Goal: Task Accomplishment & Management: Manage account settings

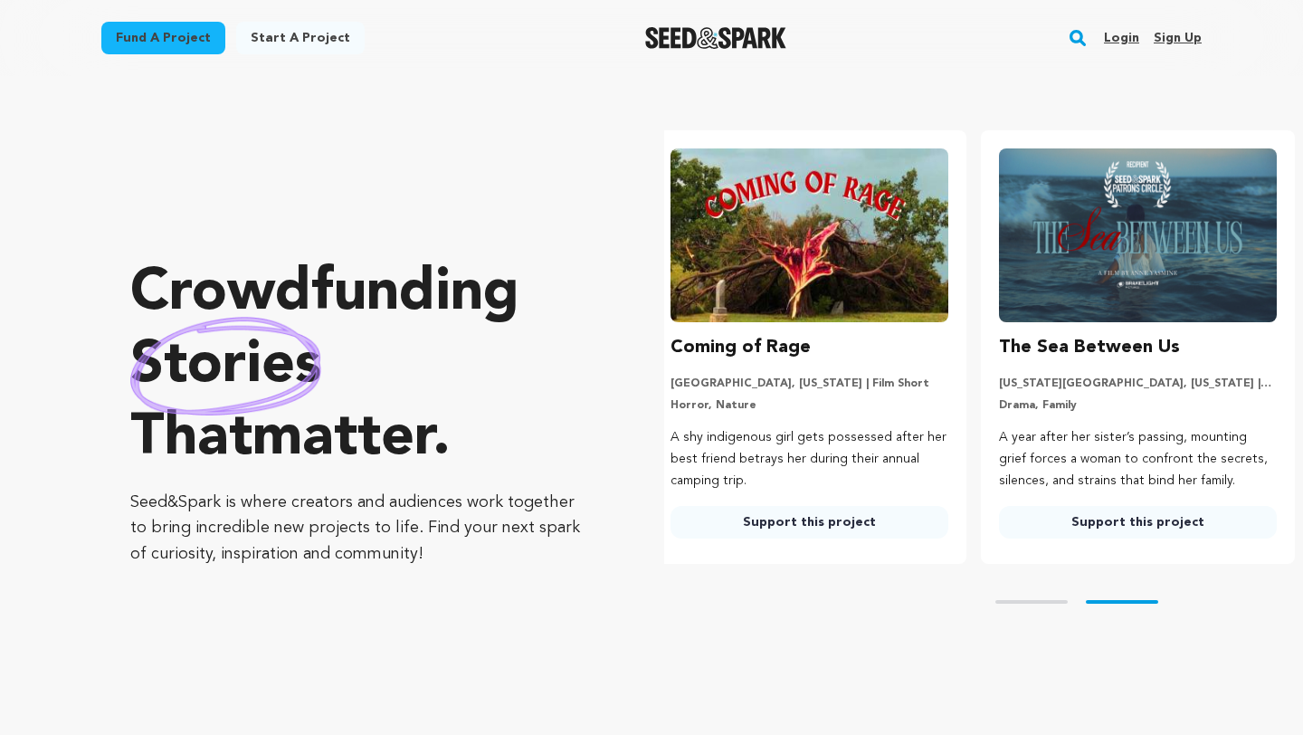
scroll to position [0, 343]
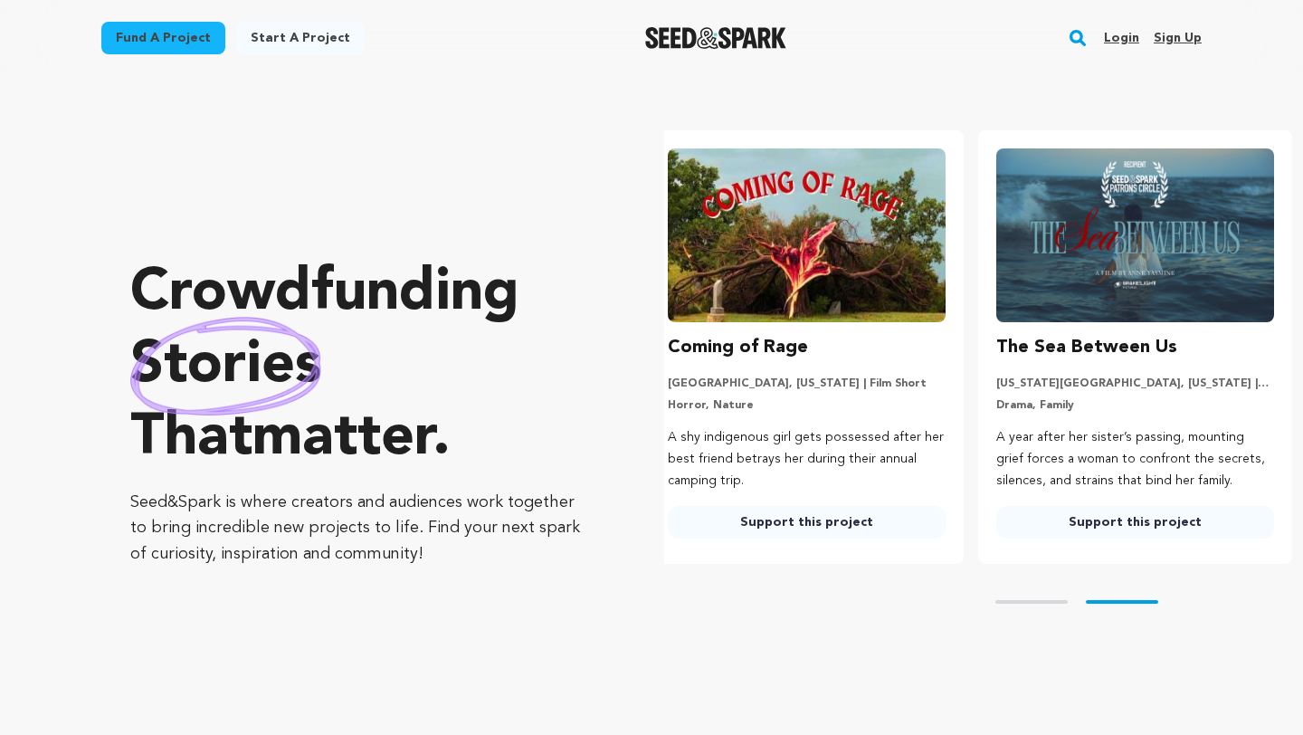
click at [1119, 38] on link "Login" at bounding box center [1121, 38] width 35 height 29
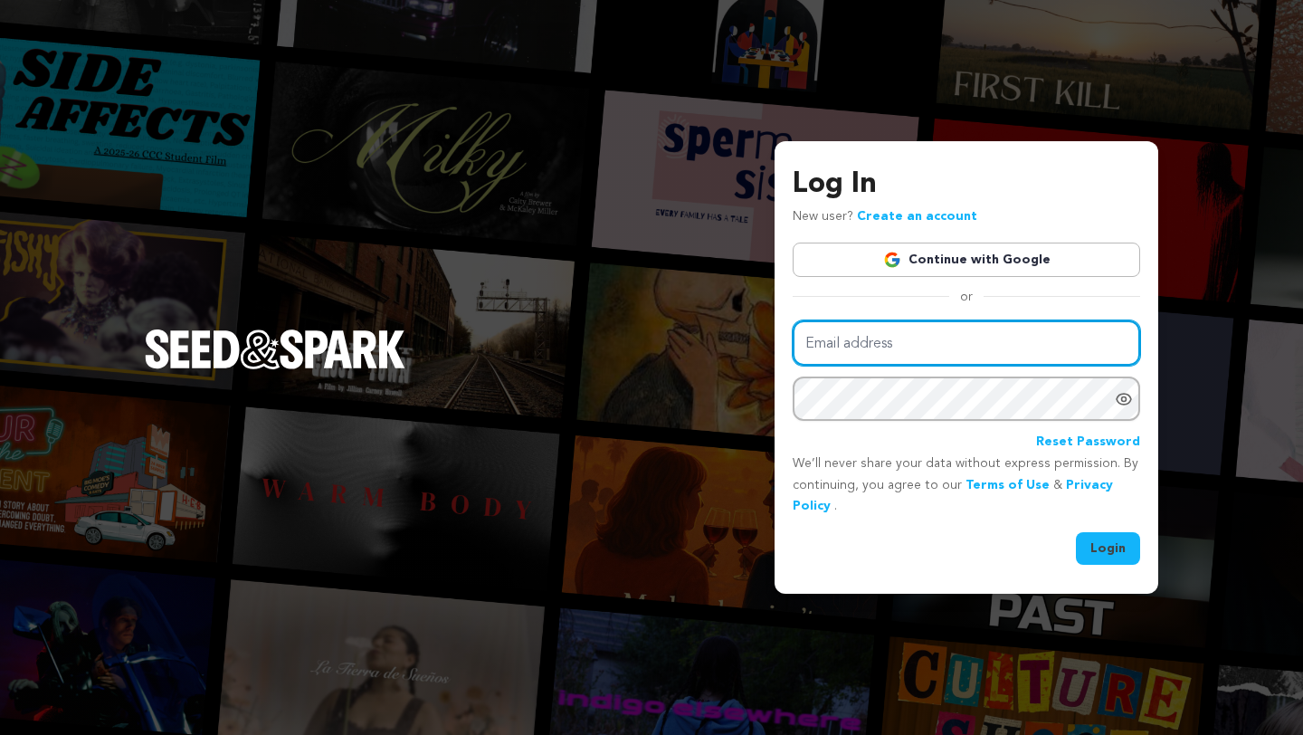
type input "vic@motherroad.org"
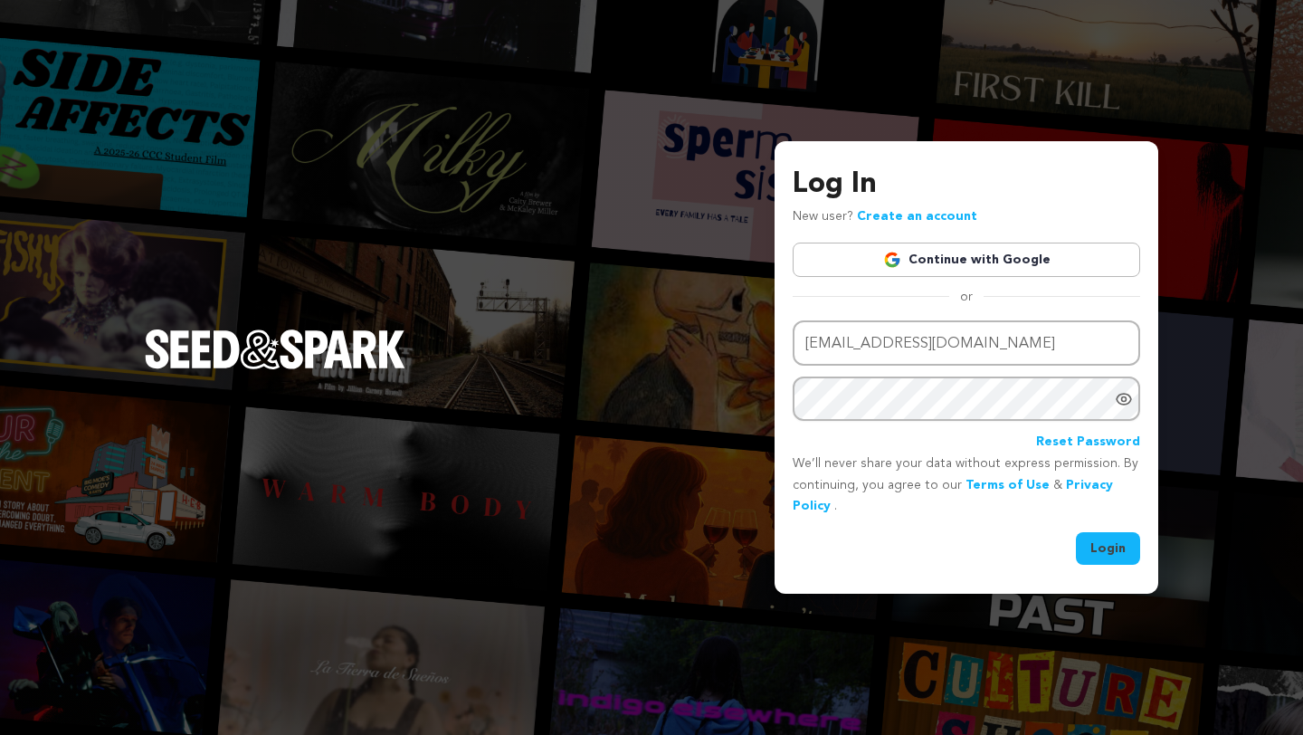
click at [1104, 545] on button "Login" at bounding box center [1108, 548] width 64 height 33
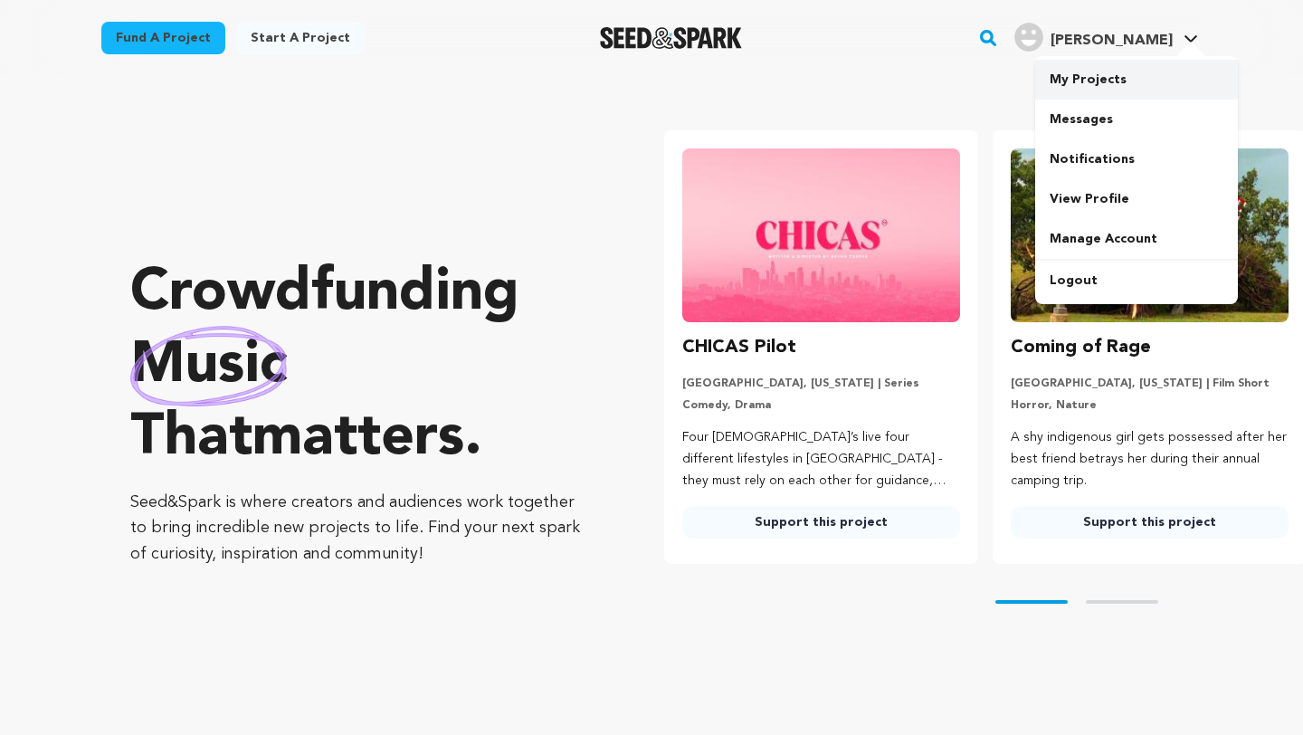
type input "vic@motherroad.org"
click at [1157, 64] on link "My Projects" at bounding box center [1136, 80] width 203 height 40
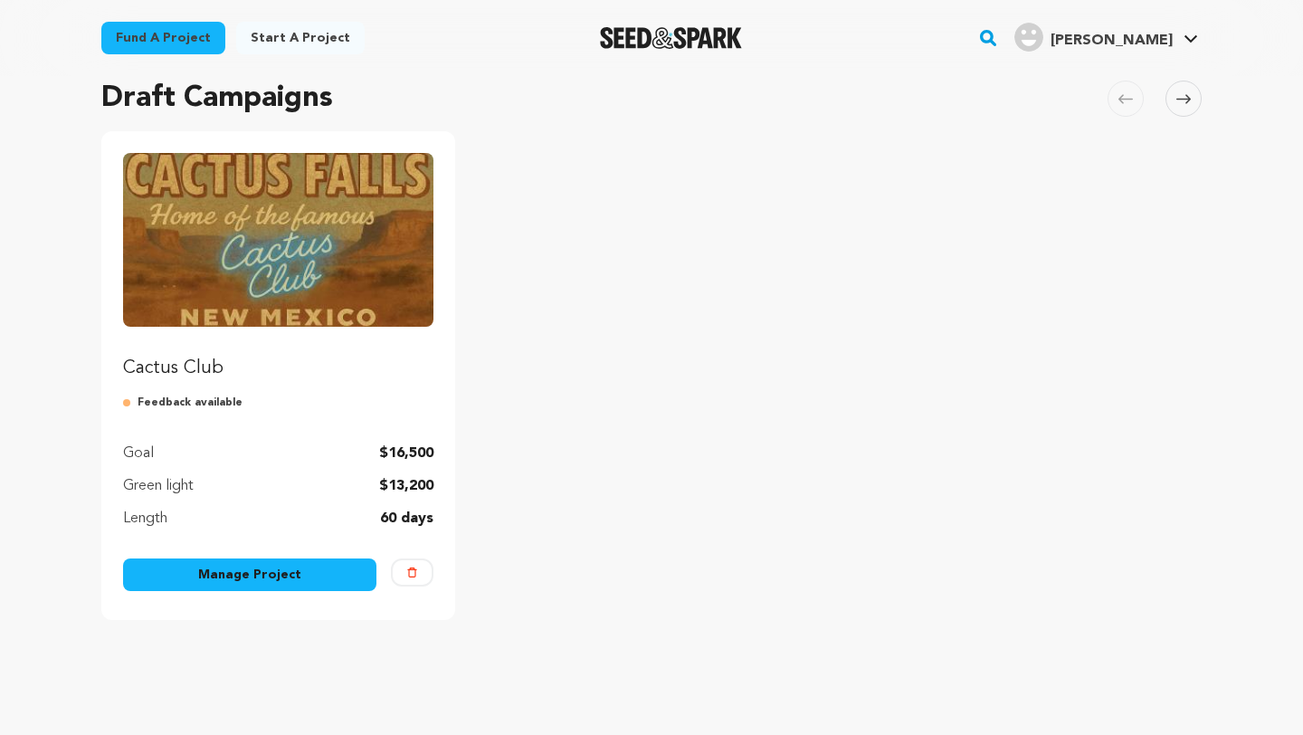
scroll to position [141, 0]
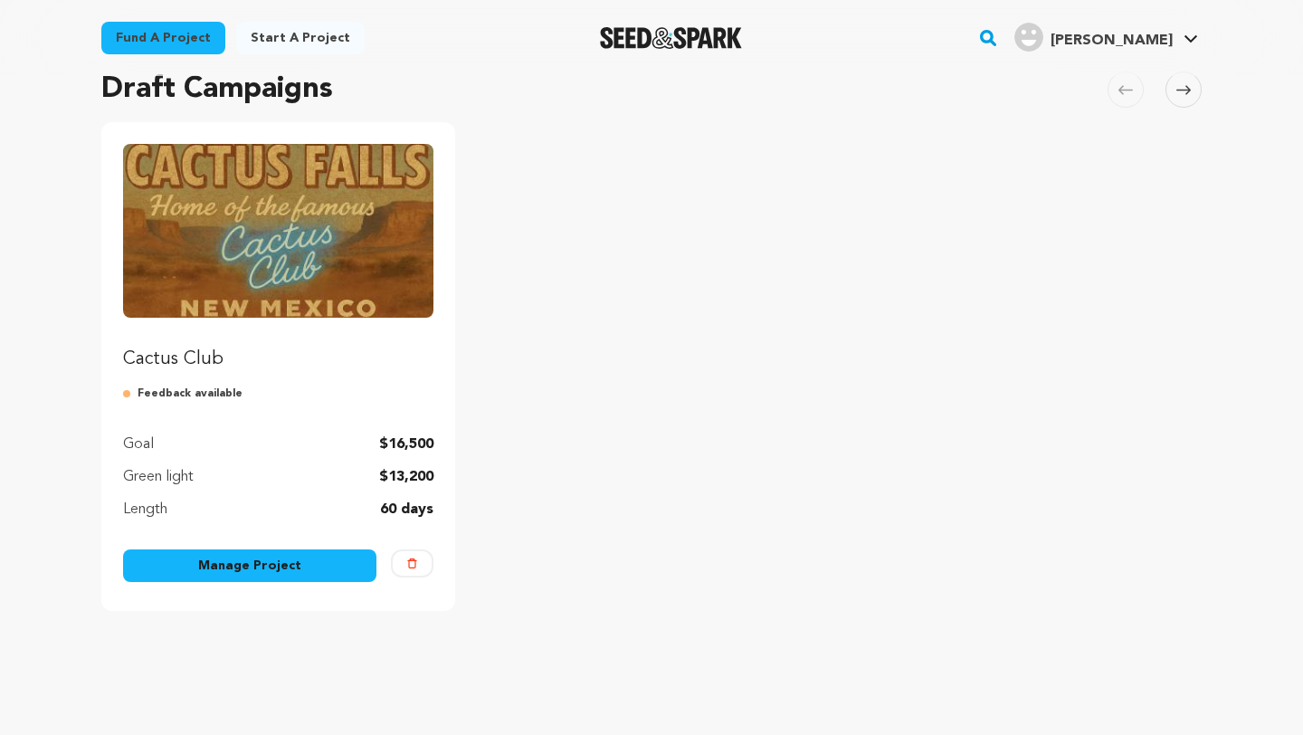
click at [242, 569] on link "Manage Project" at bounding box center [249, 565] width 253 height 33
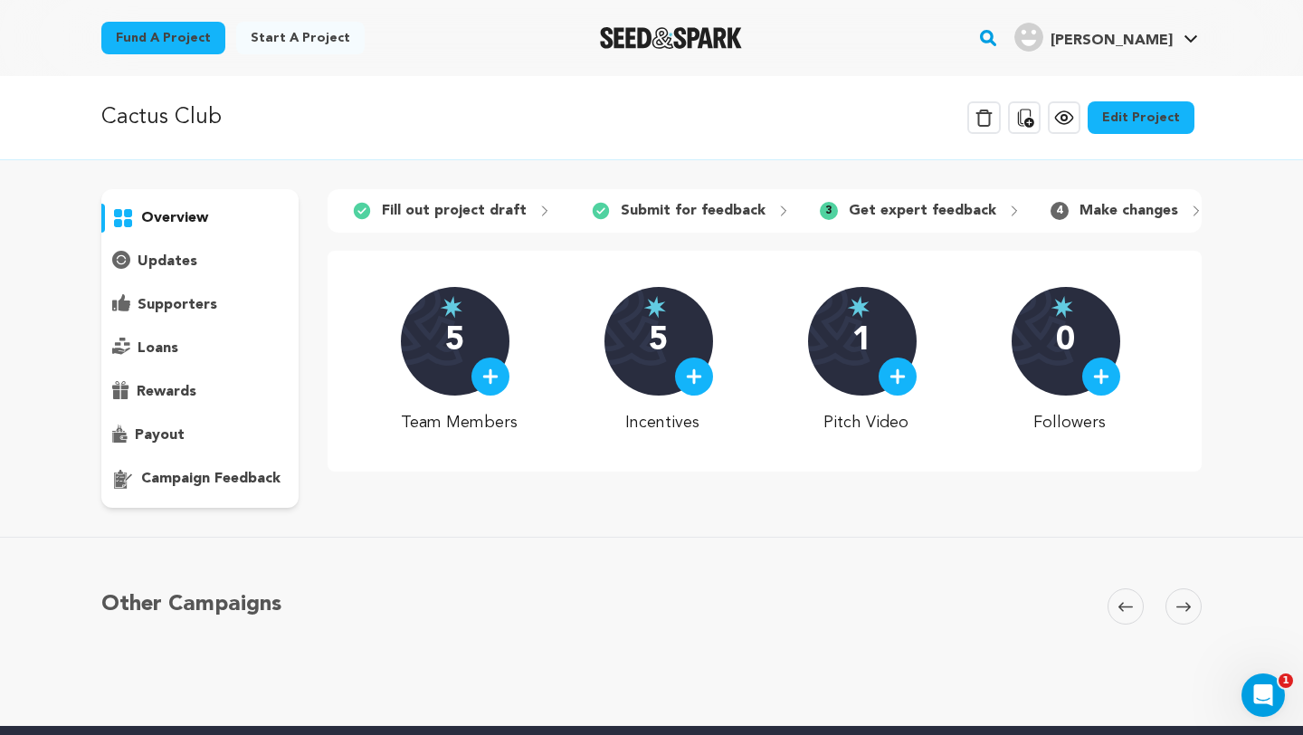
click at [481, 354] on div "5" at bounding box center [455, 341] width 109 height 109
click at [499, 371] on img at bounding box center [490, 376] width 16 height 16
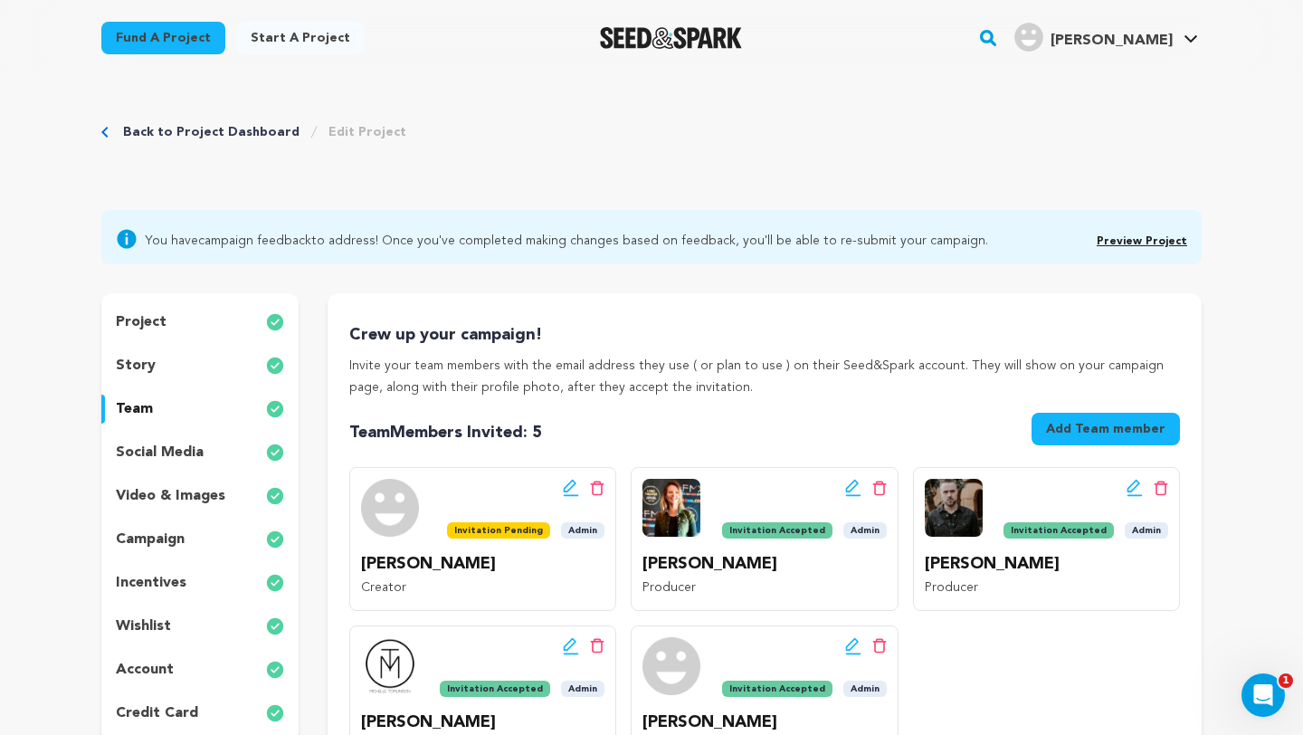
click at [517, 531] on span "Invitation Pending" at bounding box center [498, 530] width 103 height 16
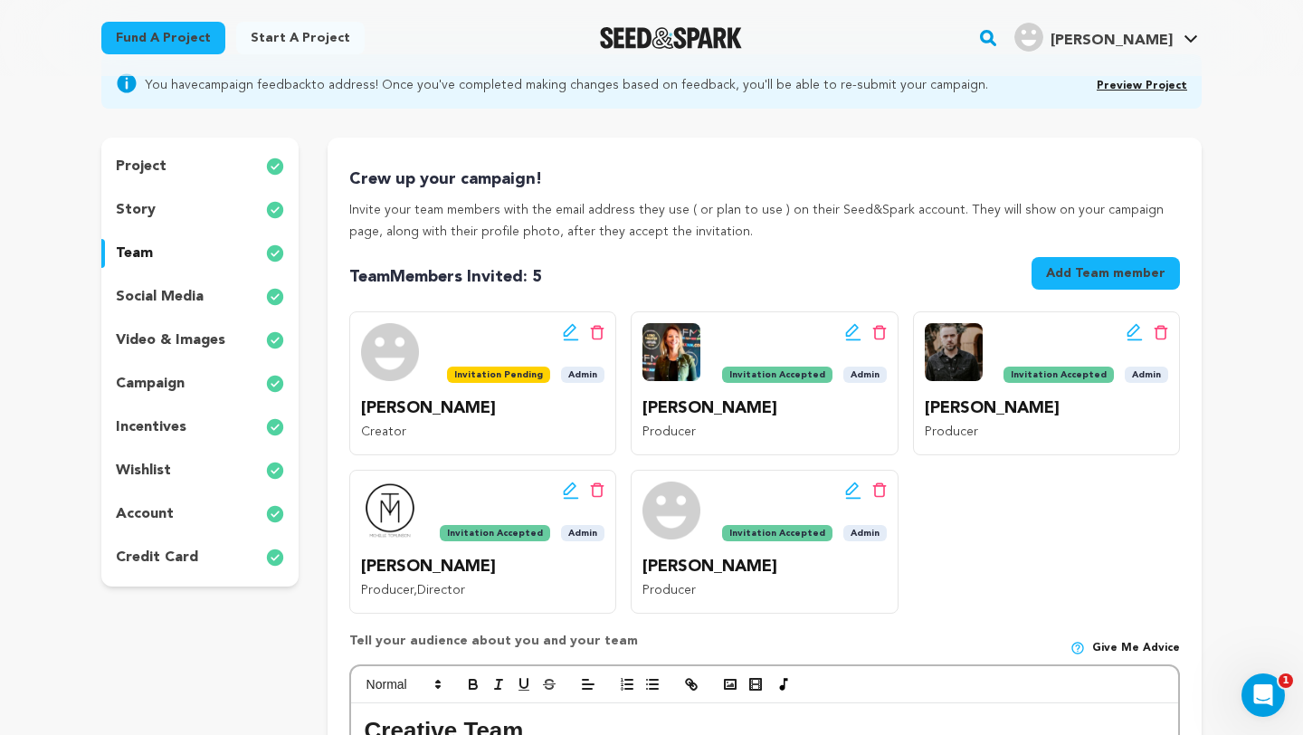
scroll to position [154, 0]
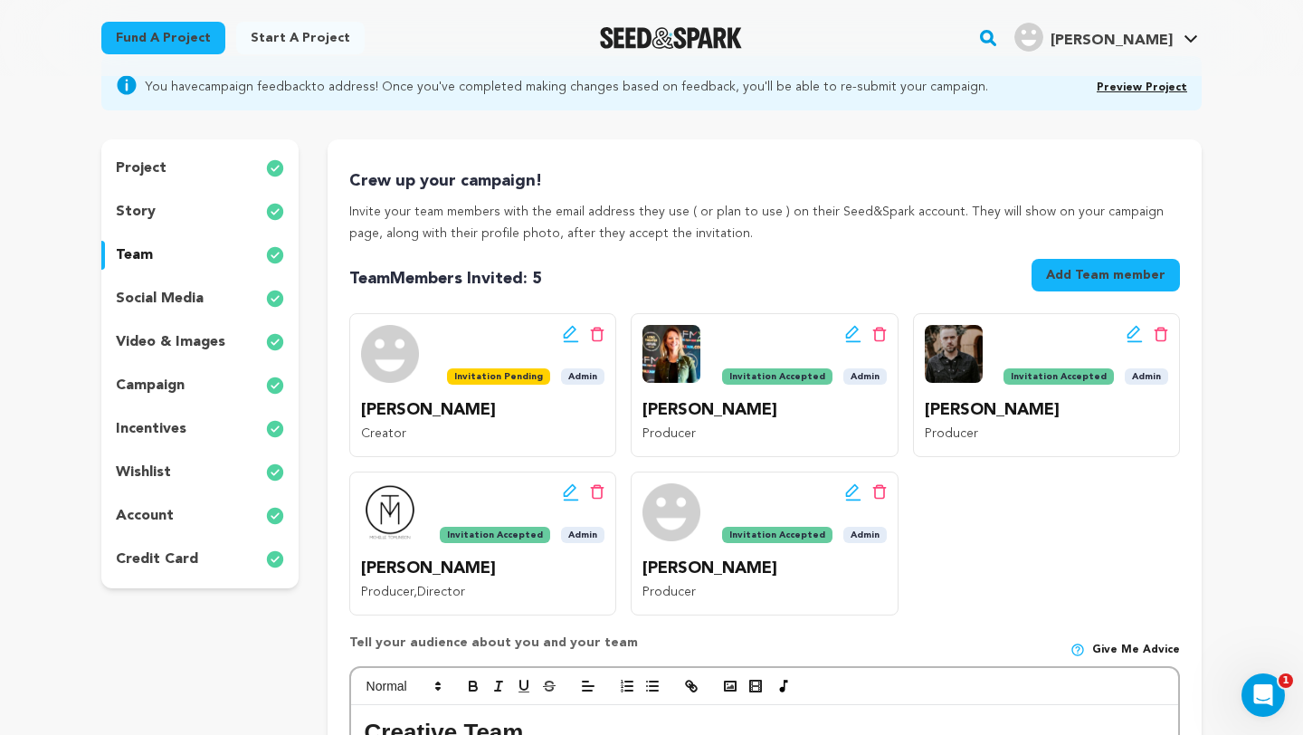
click at [488, 375] on span "Invitation Pending" at bounding box center [498, 376] width 103 height 16
click at [514, 339] on div "Edit team button Delete team button" at bounding box center [525, 334] width 157 height 18
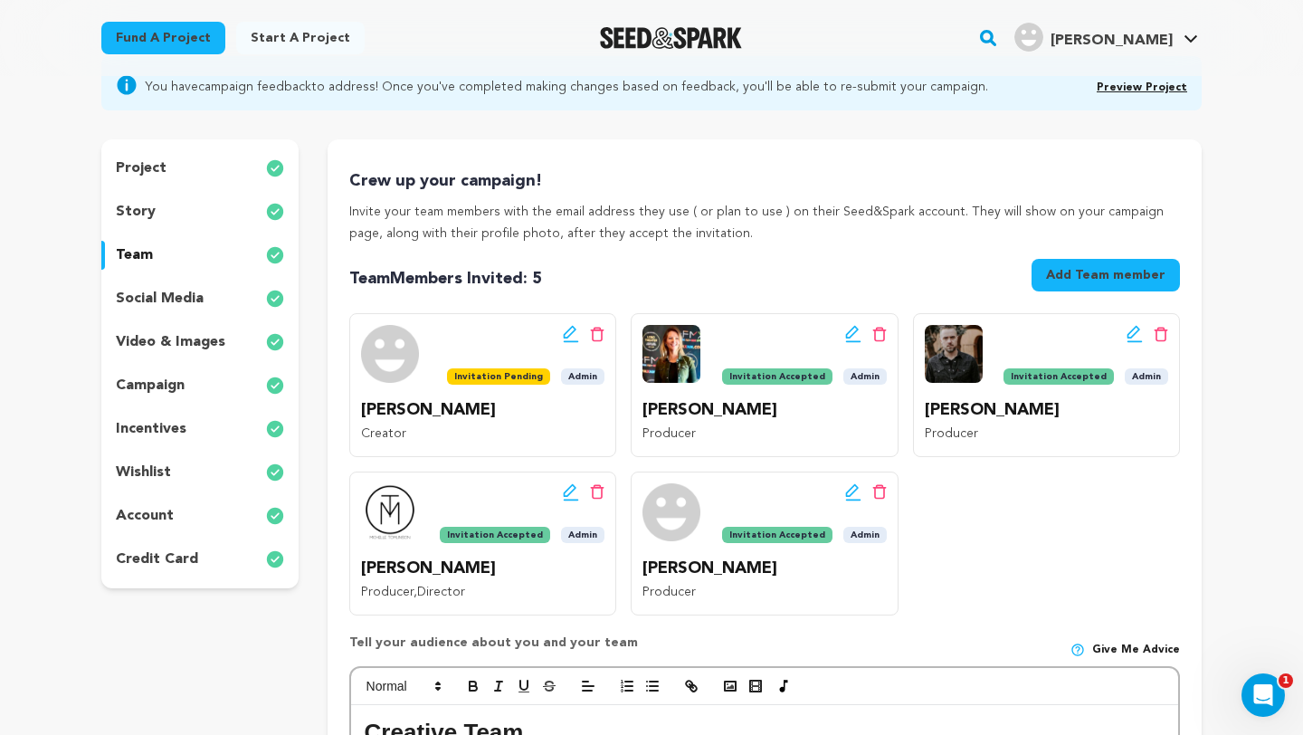
click at [514, 339] on div "Edit team button Delete team button" at bounding box center [525, 334] width 157 height 18
click at [570, 330] on icon at bounding box center [571, 334] width 16 height 18
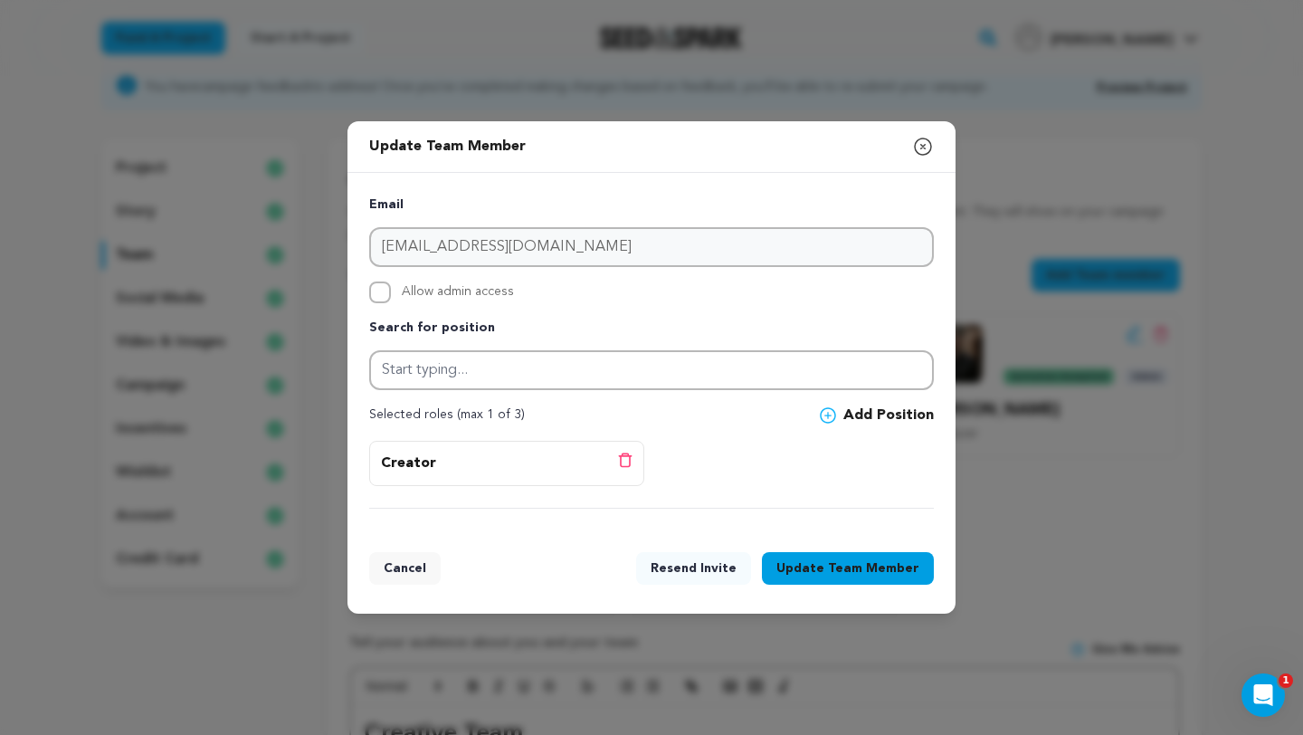
click at [701, 564] on button "Resend Invite" at bounding box center [693, 568] width 115 height 33
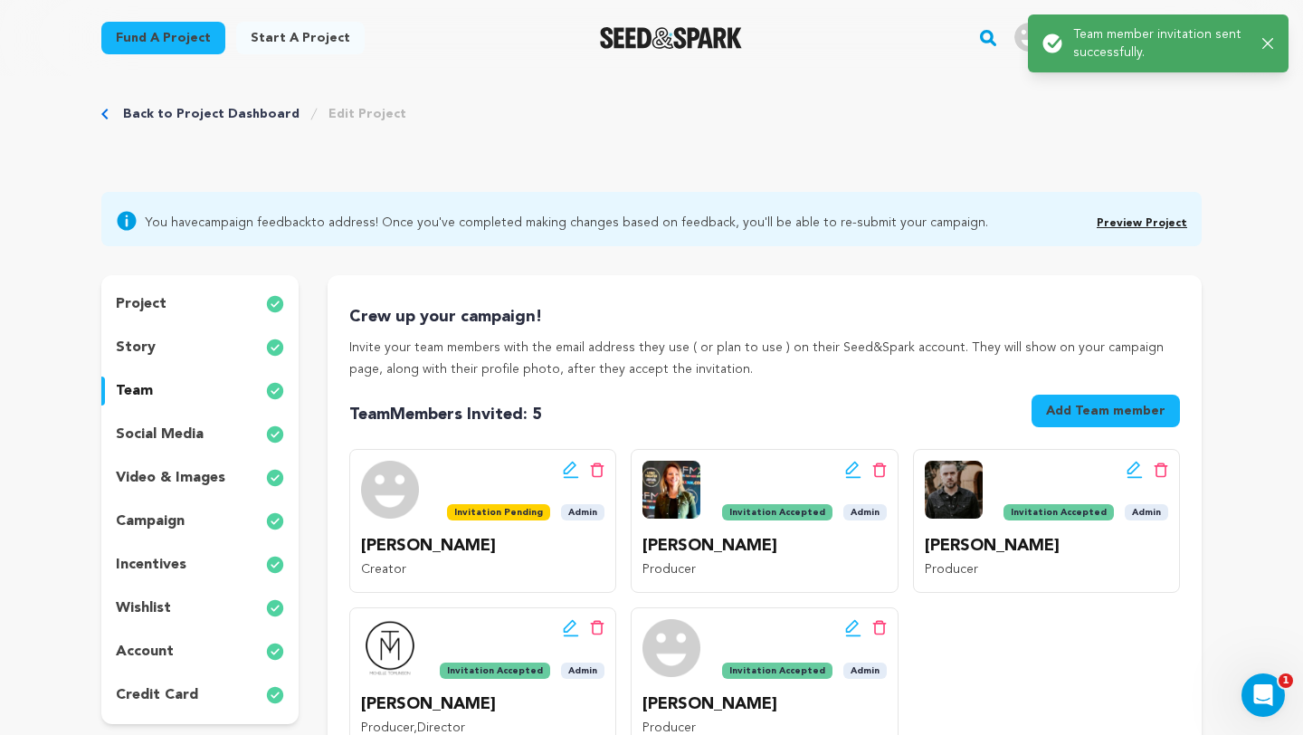
scroll to position [0, 0]
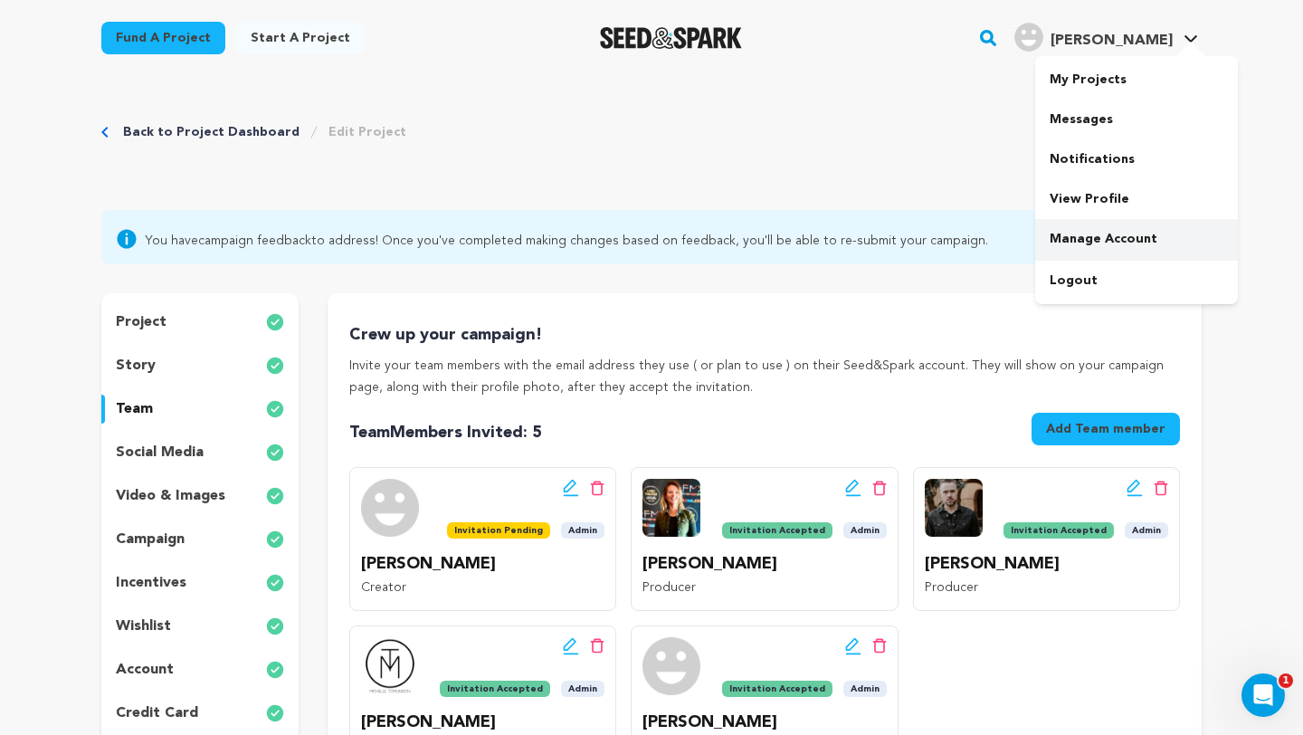
click at [1121, 234] on link "Manage Account" at bounding box center [1136, 239] width 203 height 40
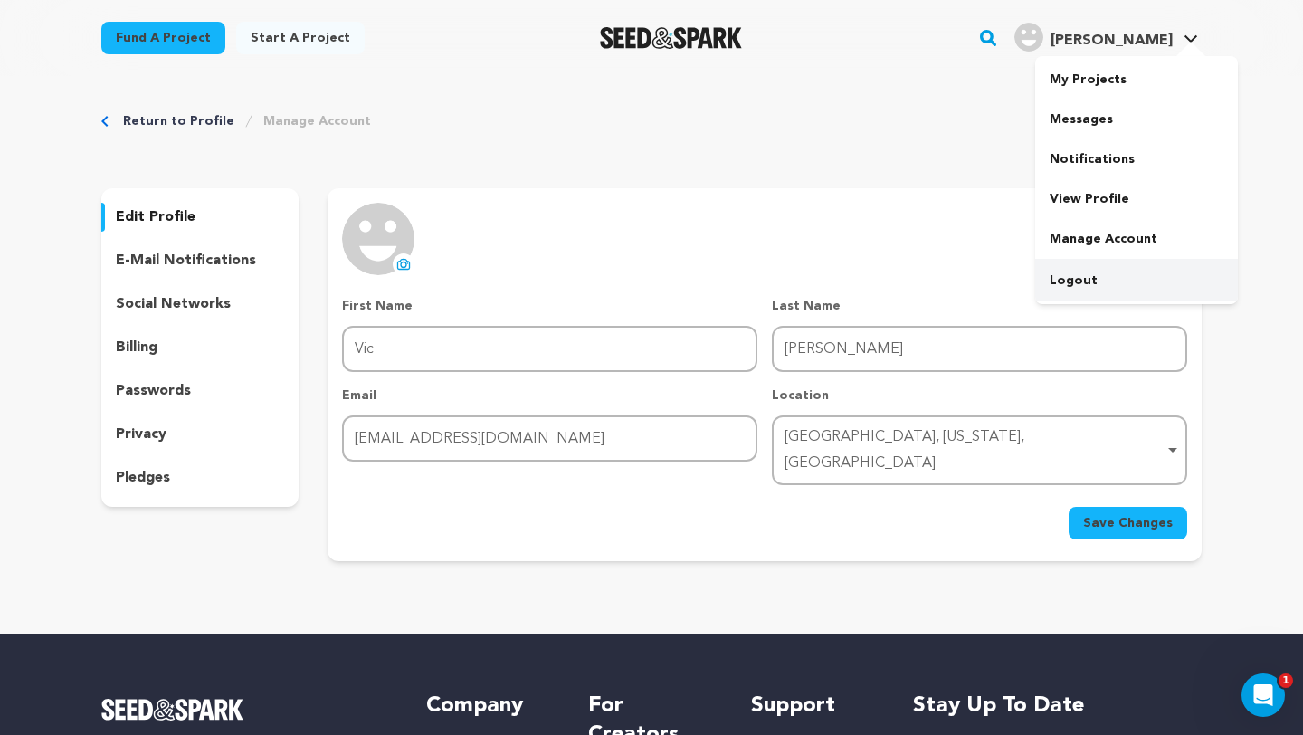
click at [1090, 281] on link "Logout" at bounding box center [1136, 281] width 203 height 40
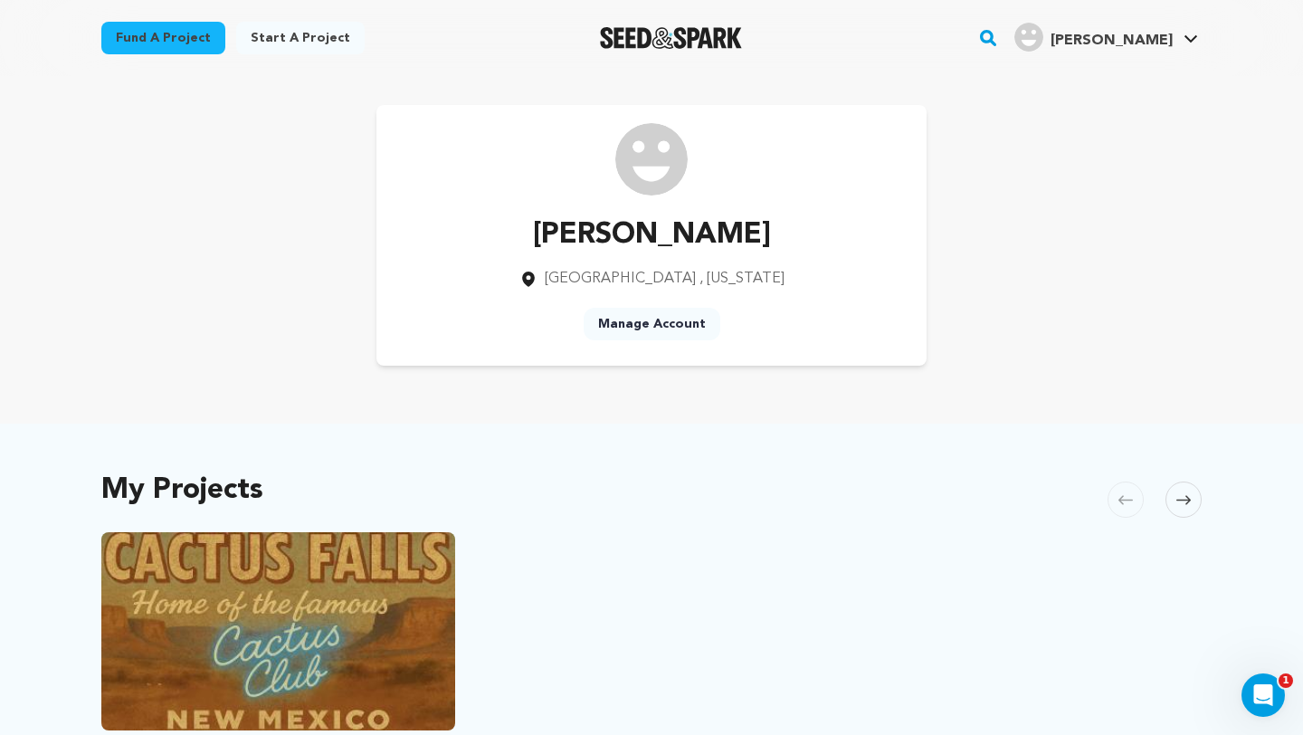
click at [674, 320] on link "Manage Account" at bounding box center [652, 324] width 137 height 33
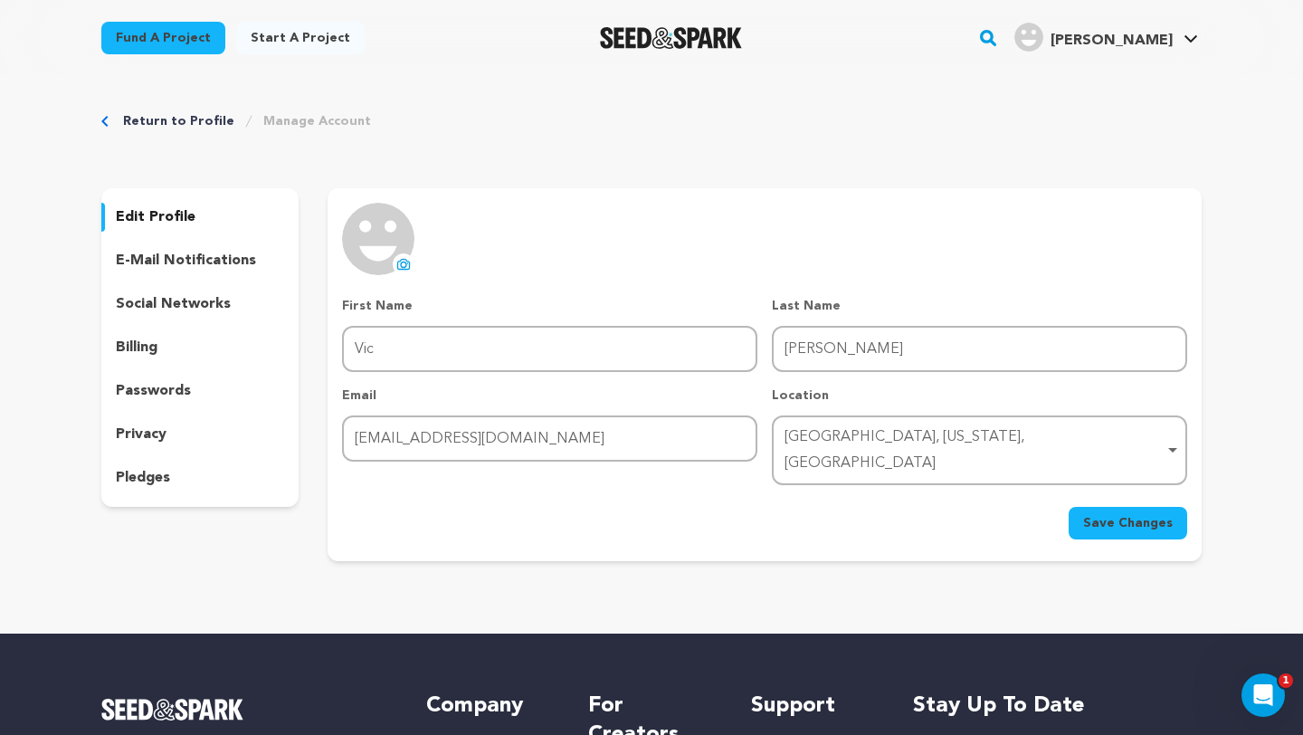
click at [1118, 514] on span "Save Changes" at bounding box center [1128, 523] width 90 height 18
click at [404, 258] on icon at bounding box center [403, 264] width 14 height 14
click at [1146, 514] on span "Save Changes" at bounding box center [1128, 523] width 90 height 18
click at [167, 120] on link "Return to Profile" at bounding box center [178, 121] width 111 height 18
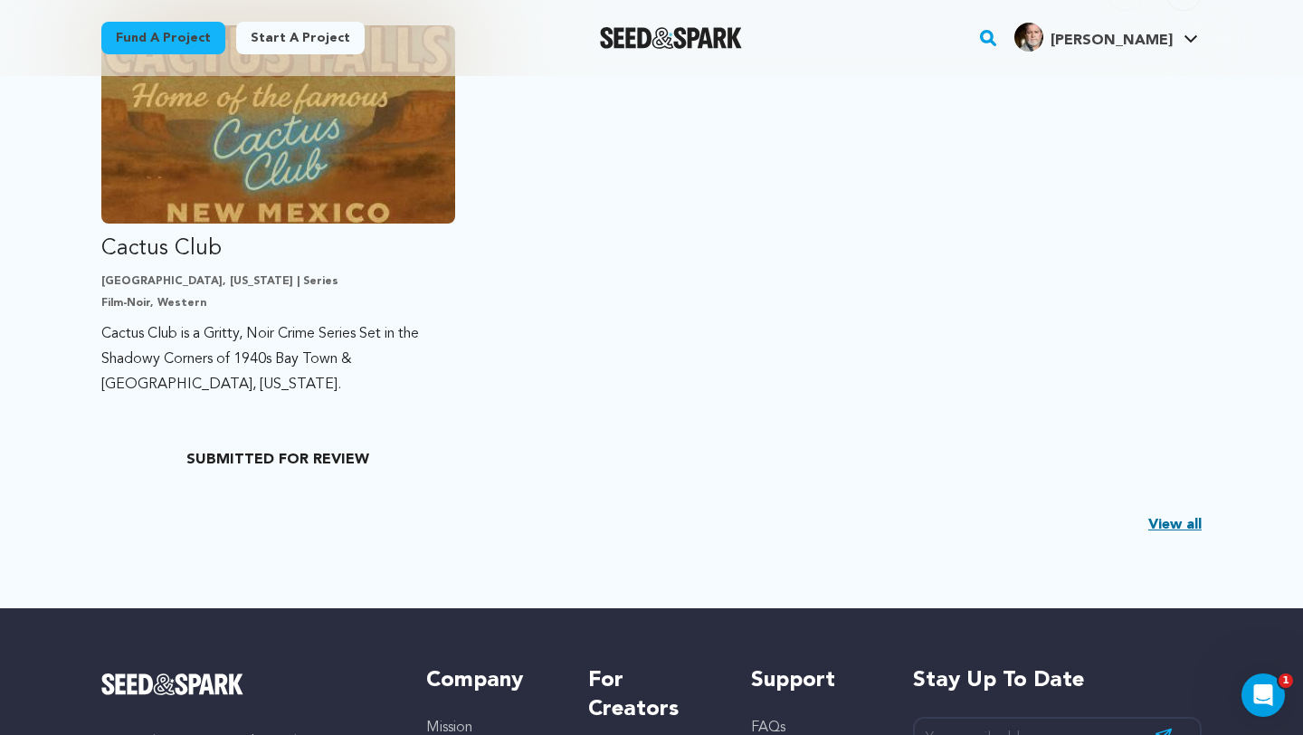
scroll to position [508, 0]
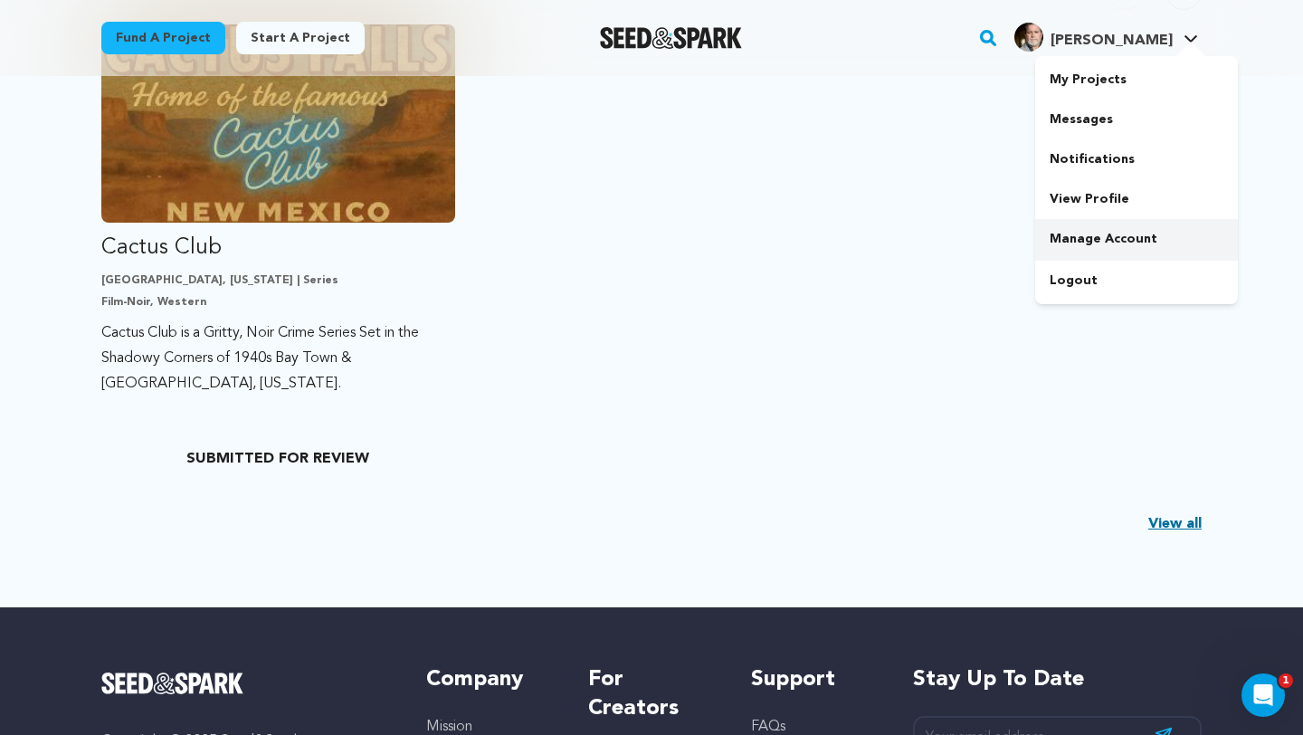
click at [1142, 226] on link "Manage Account" at bounding box center [1136, 239] width 203 height 40
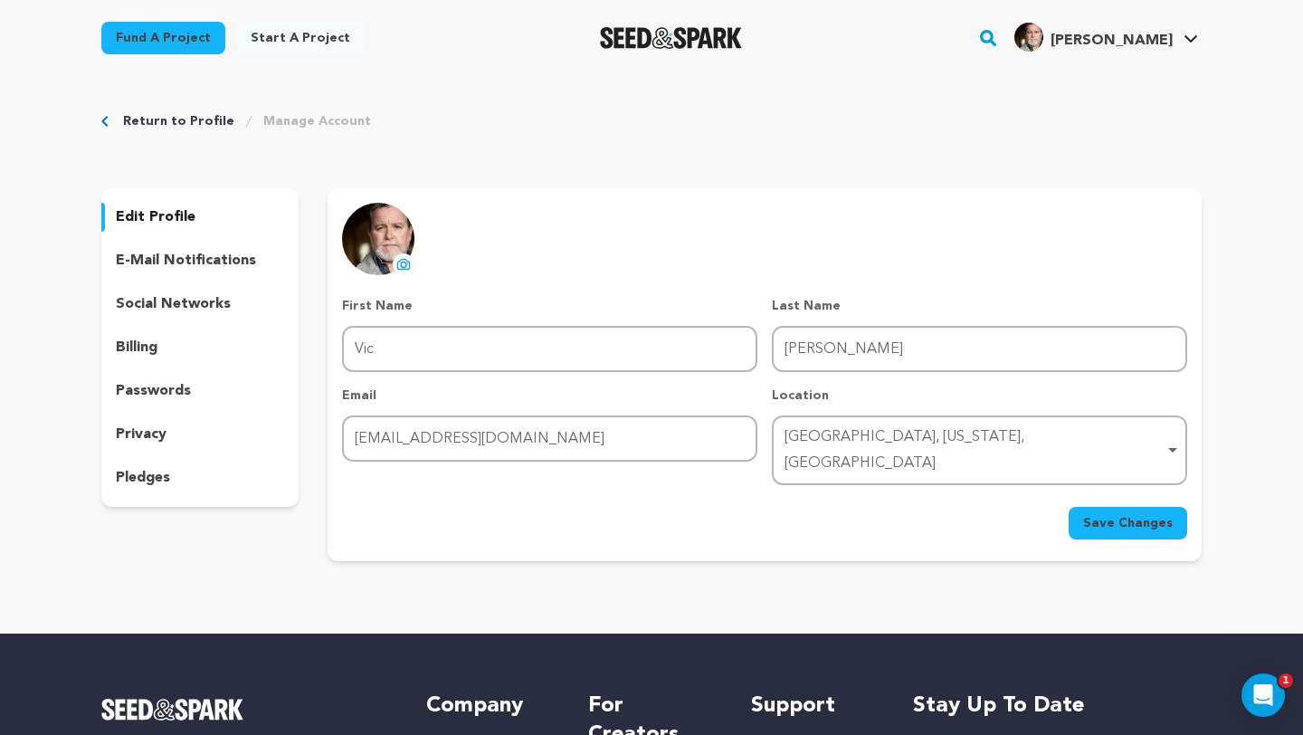
click at [304, 118] on link "Manage Account" at bounding box center [317, 121] width 108 height 18
click at [1160, 69] on link "My Projects" at bounding box center [1136, 80] width 203 height 40
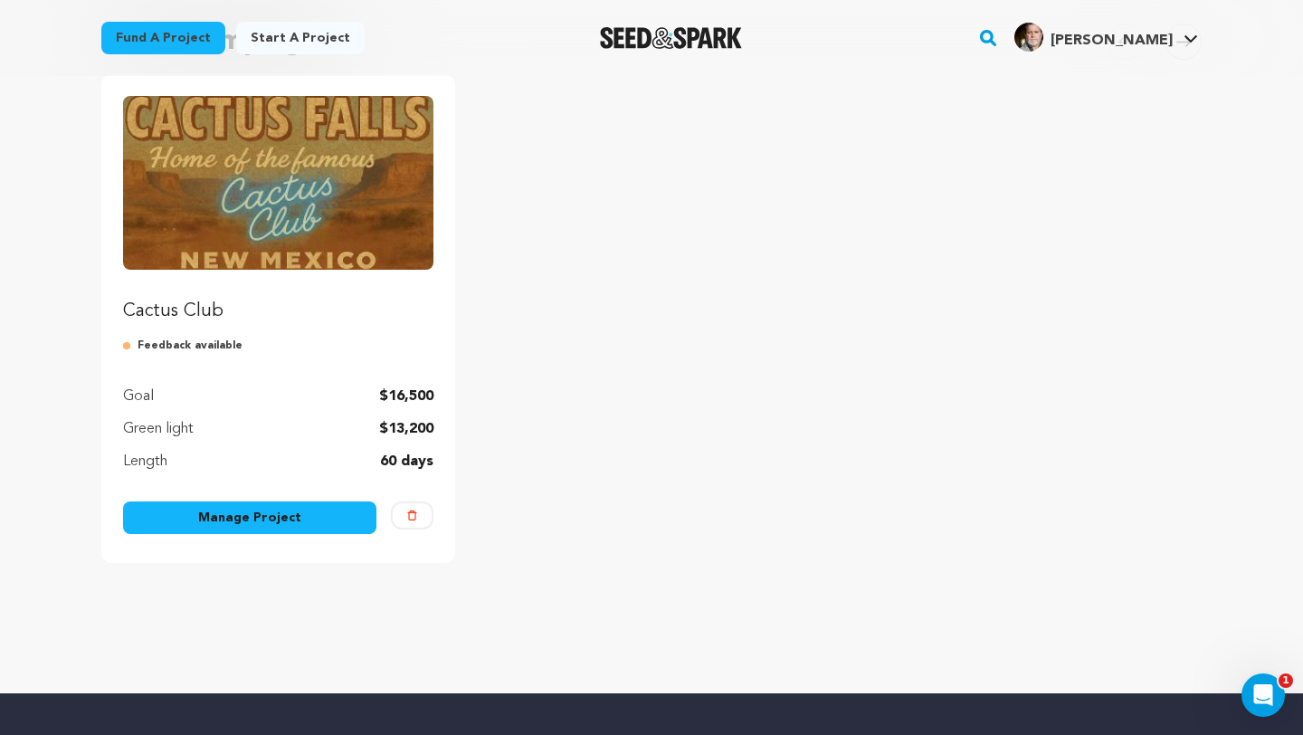
scroll to position [197, 0]
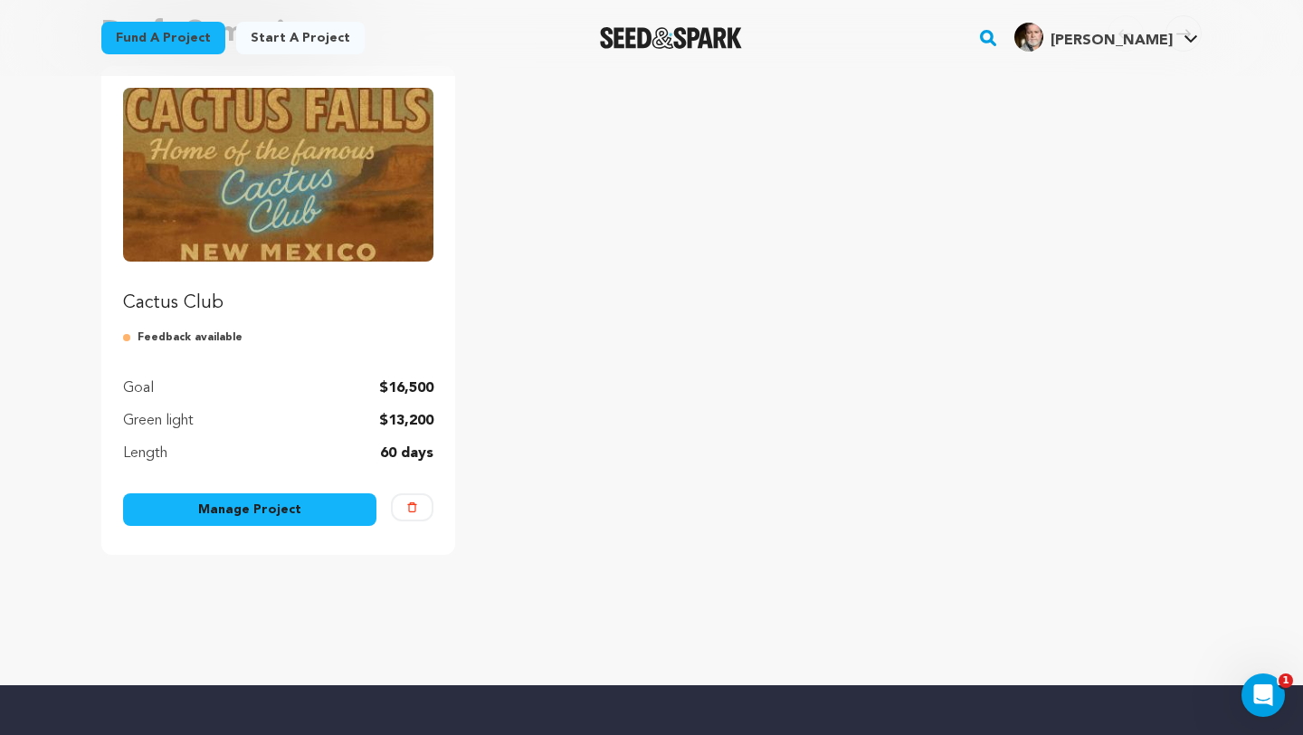
click at [307, 516] on link "Manage Project" at bounding box center [249, 509] width 253 height 33
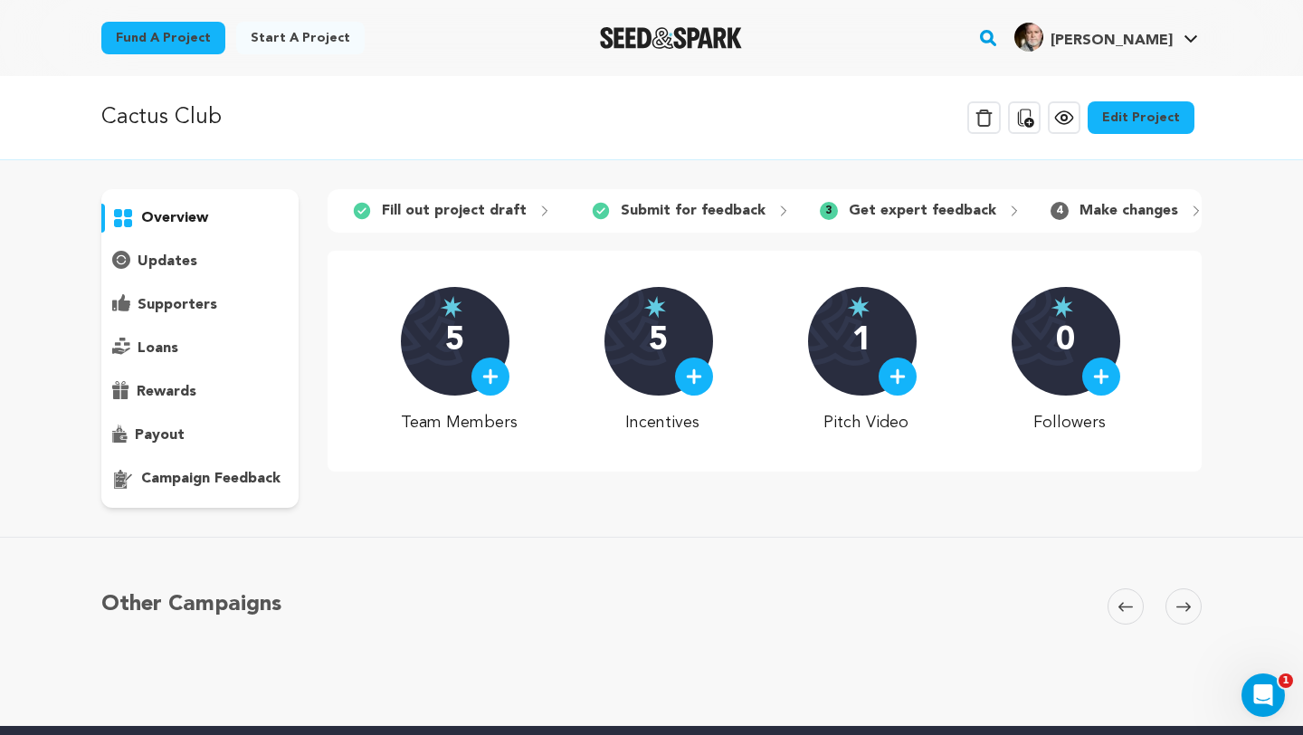
click at [499, 373] on img at bounding box center [490, 376] width 16 height 16
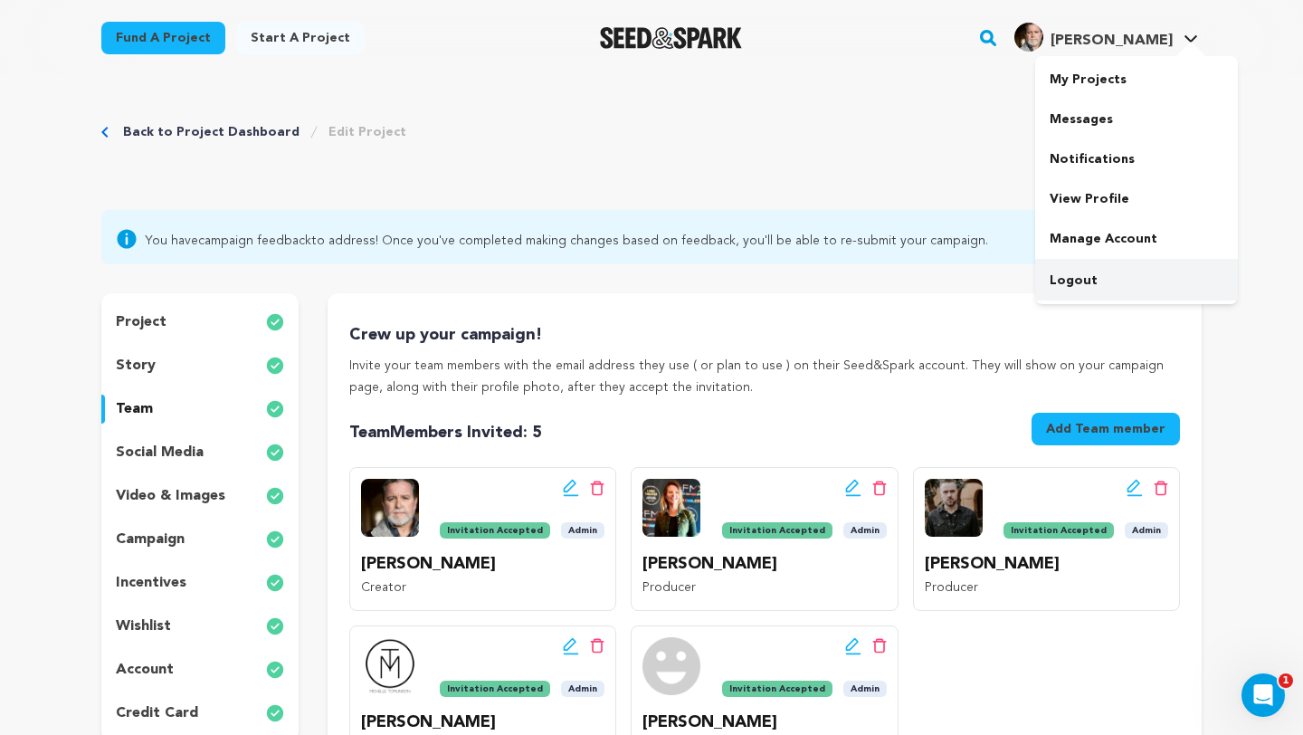
click at [1090, 279] on link "Logout" at bounding box center [1136, 281] width 203 height 40
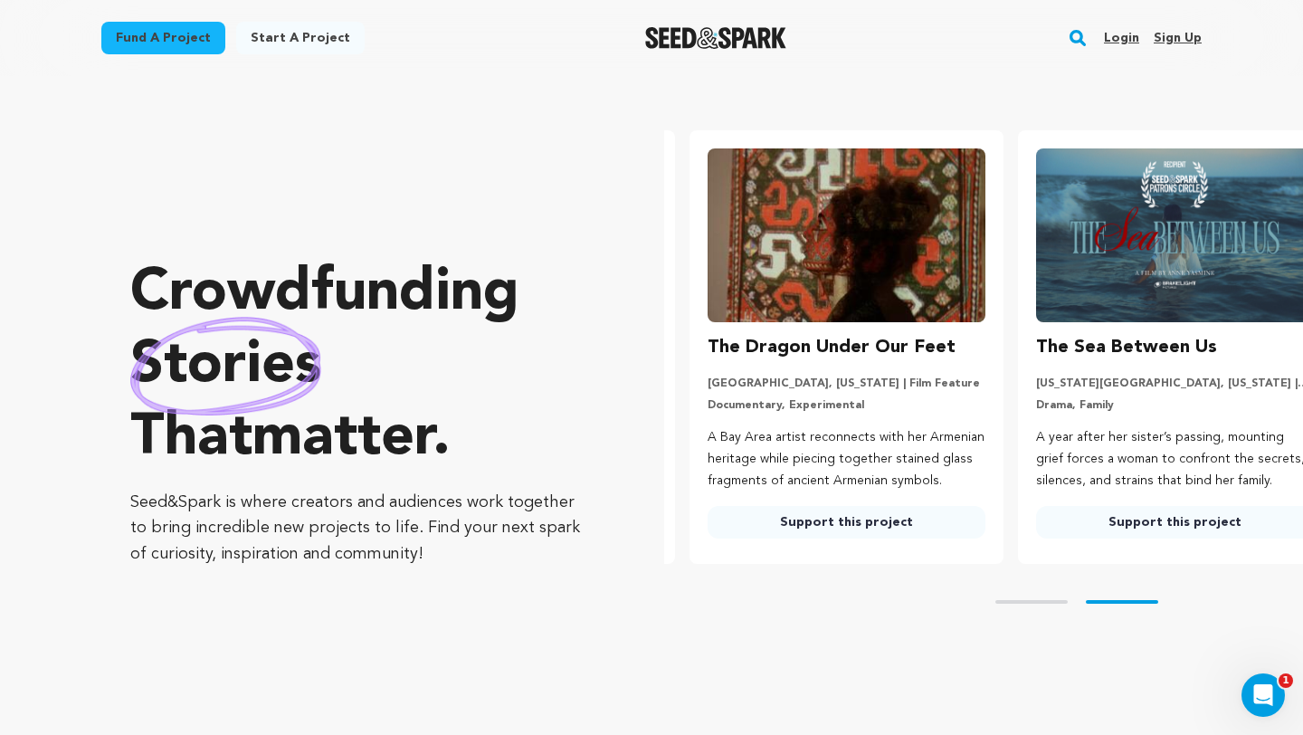
scroll to position [0, 343]
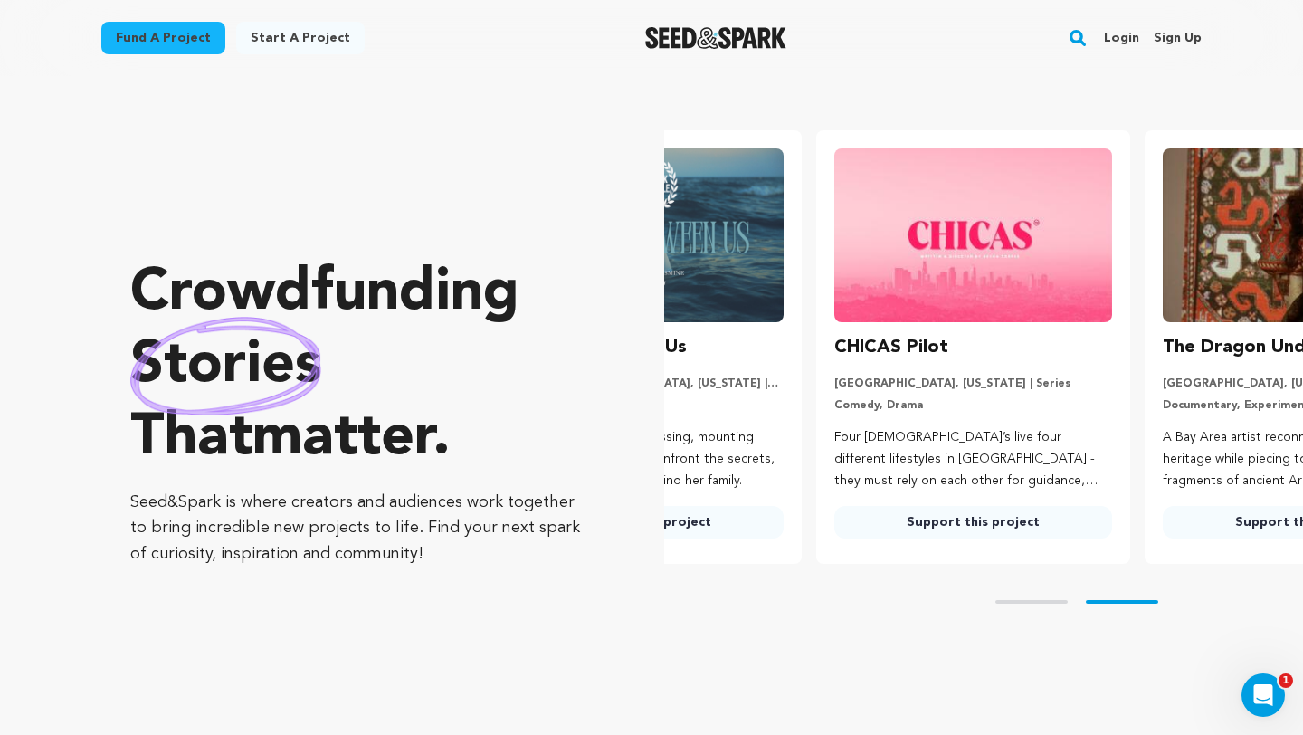
scroll to position [0, 343]
